Goal: Information Seeking & Learning: Learn about a topic

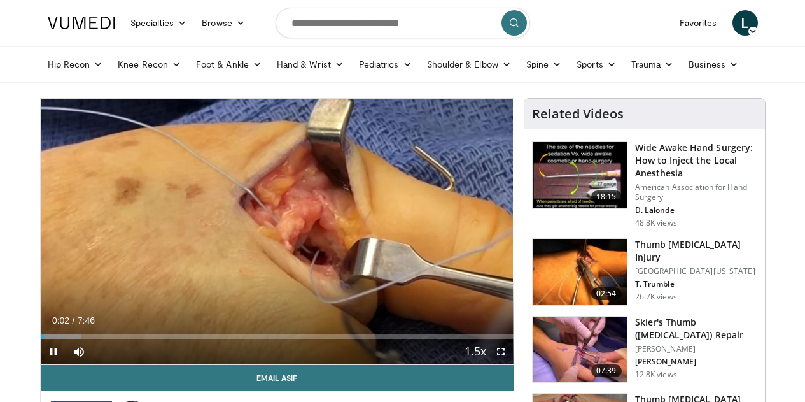
click at [266, 244] on icon "Video Player" at bounding box center [277, 232] width 36 height 36
click at [430, 21] on input "Search topics, interventions" at bounding box center [403, 23] width 255 height 31
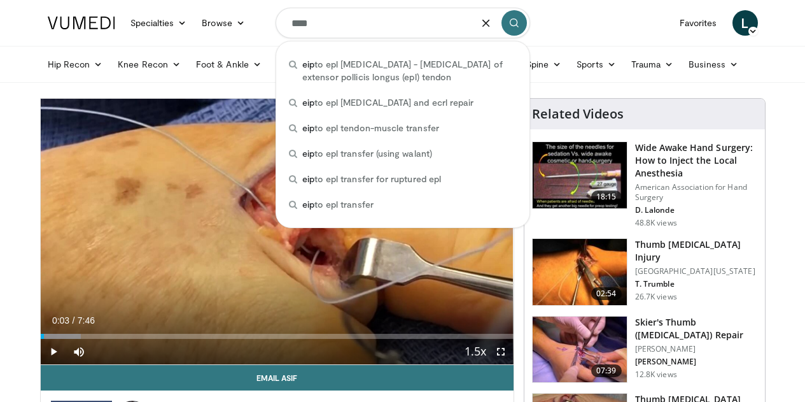
click at [354, 62] on span "eip to epl [MEDICAL_DATA] - [MEDICAL_DATA] of extensor pollicis longus (epl) te…" at bounding box center [409, 70] width 214 height 25
type input "**********"
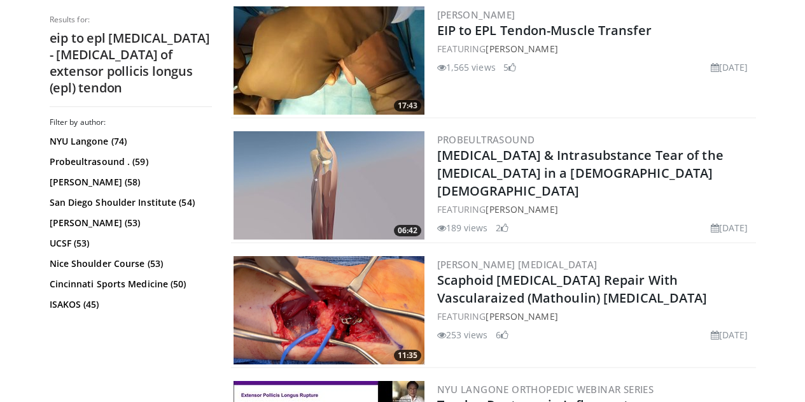
scroll to position [318, 0]
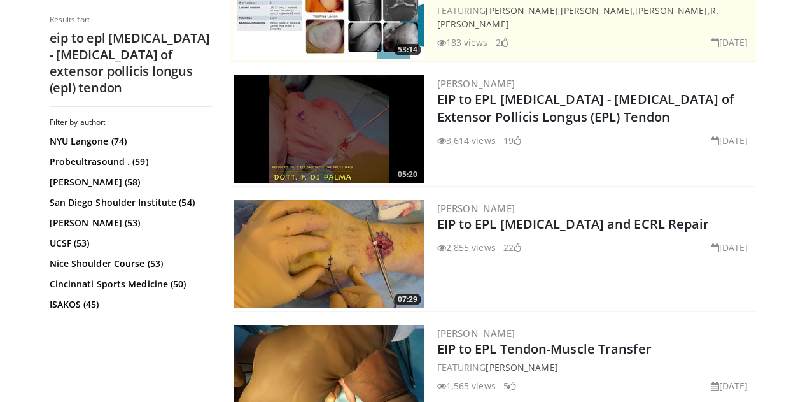
click at [530, 220] on link "EIP to EPL [MEDICAL_DATA] and ECRL Repair" at bounding box center [573, 223] width 272 height 17
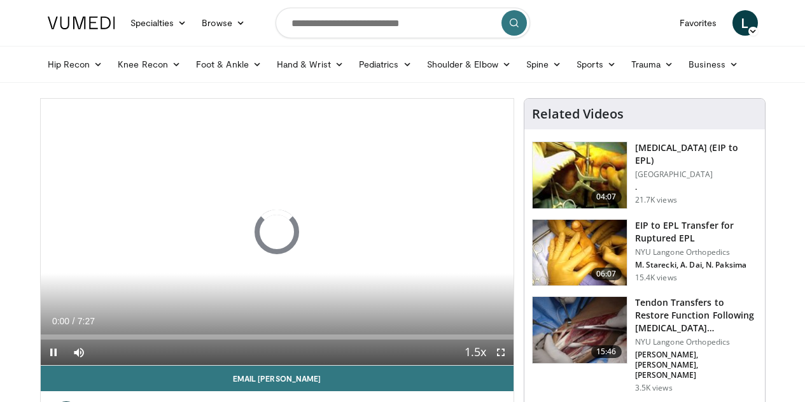
click at [265, 249] on icon "Video Player" at bounding box center [277, 232] width 36 height 36
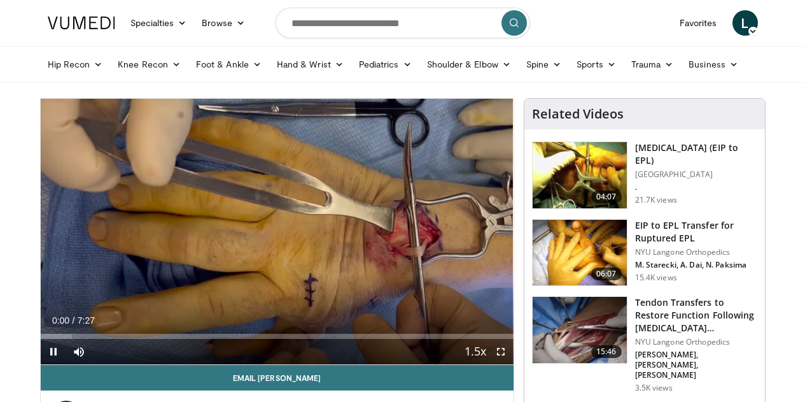
click at [270, 248] on icon "Video Player" at bounding box center [277, 232] width 36 height 36
click at [274, 249] on icon "Video Player" at bounding box center [277, 232] width 36 height 36
click at [267, 242] on icon "Video Player" at bounding box center [277, 232] width 36 height 36
click at [41, 364] on span "Video Player" at bounding box center [53, 351] width 25 height 25
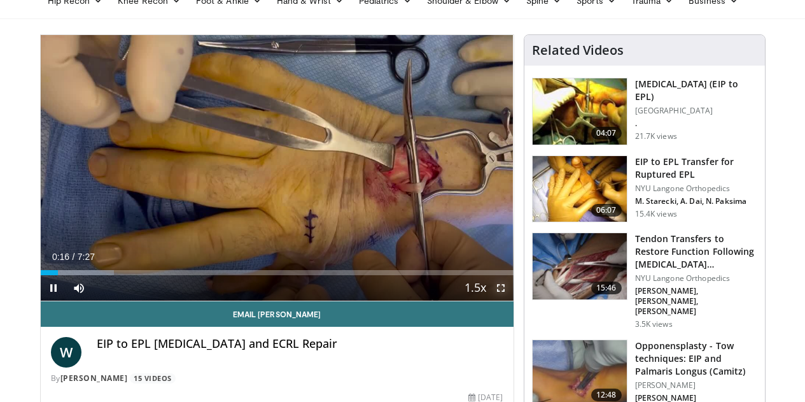
click at [508, 300] on span "Video Player" at bounding box center [500, 287] width 25 height 25
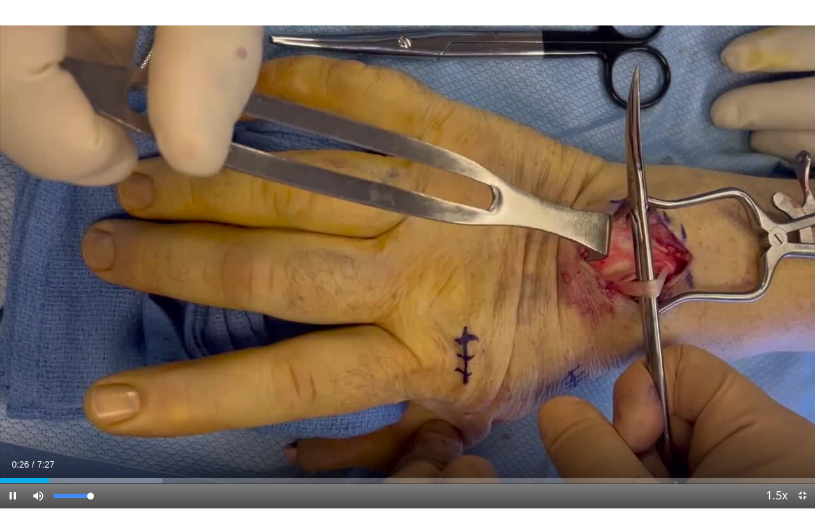
drag, startPoint x: 92, startPoint y: 494, endPoint x: 100, endPoint y: 494, distance: 7.6
click at [100, 401] on div "Mute 100%" at bounding box center [69, 495] width 89 height 25
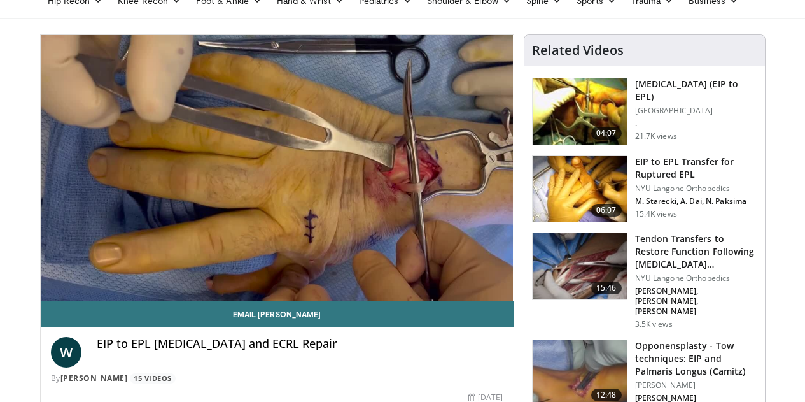
click at [438, 358] on div "W EIP to EPL Tendon Transfer and ECRL Repair By Wayne Weil 15 Videos" at bounding box center [277, 356] width 473 height 60
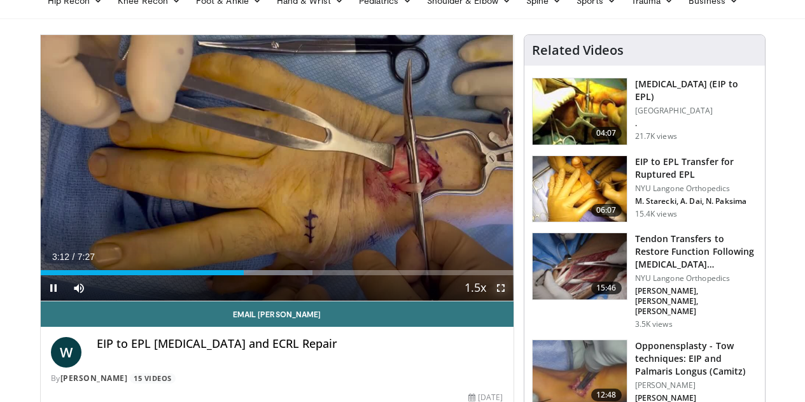
click at [508, 300] on span "Video Player" at bounding box center [500, 287] width 25 height 25
click at [41, 300] on span "Video Player" at bounding box center [53, 287] width 25 height 25
